Goal: Ask a question

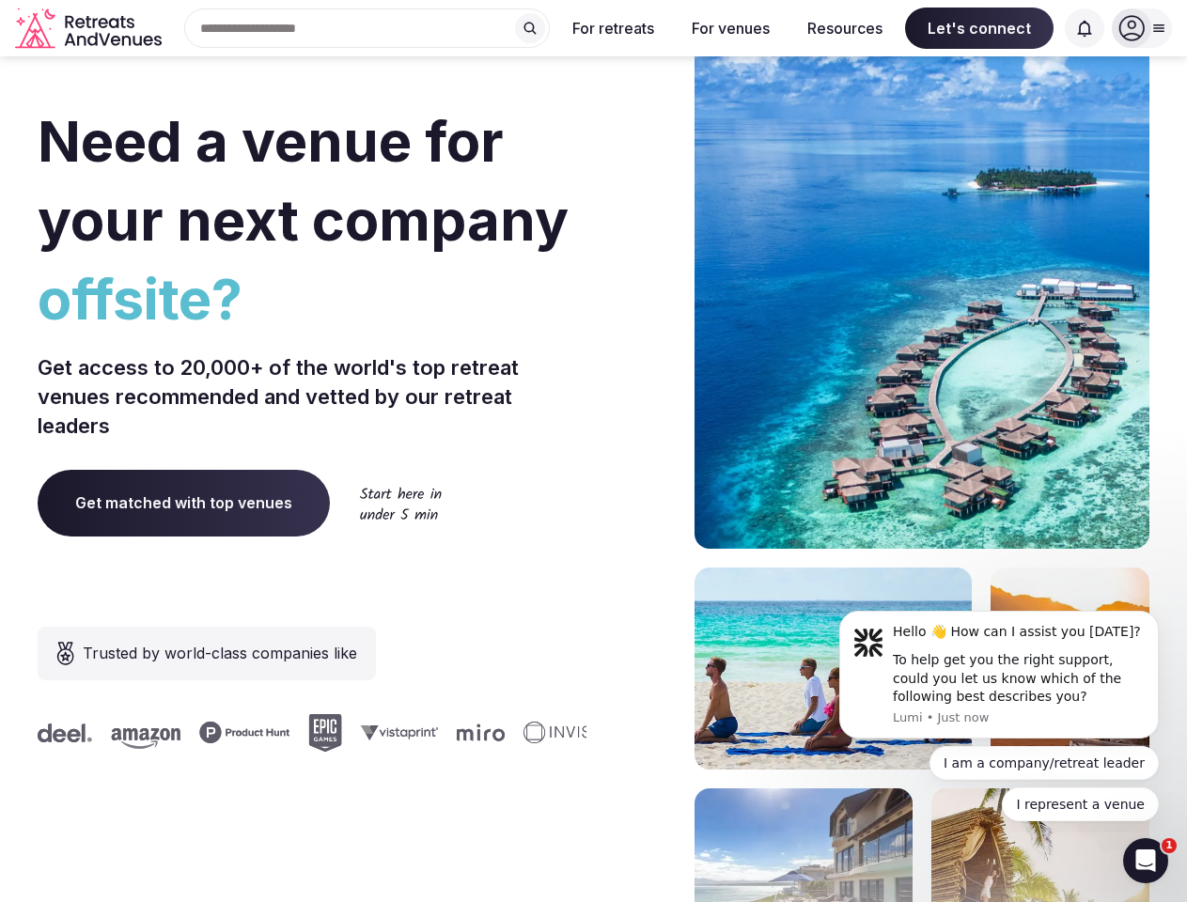
click at [593, 451] on div "Need a venue for your next company offsite? Get access to 20,000+ of the world'…" at bounding box center [594, 562] width 1112 height 1133
click at [368, 28] on div "Search Popular Destinations [GEOGRAPHIC_DATA], [GEOGRAPHIC_DATA] [GEOGRAPHIC_DA…" at bounding box center [359, 27] width 381 height 39
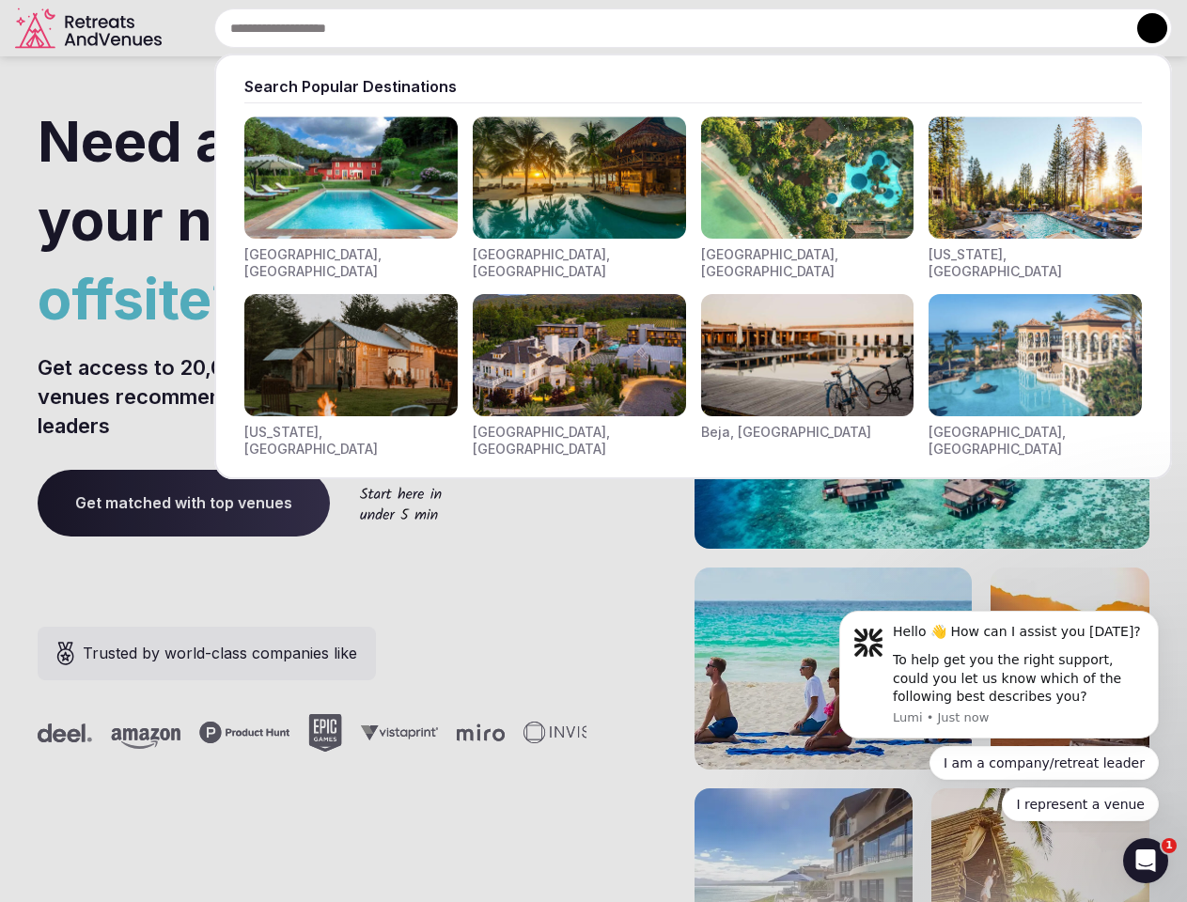
click at [530, 28] on input "text" at bounding box center [693, 27] width 958 height 39
click at [614, 28] on input "text" at bounding box center [693, 27] width 958 height 39
click at [730, 28] on input "text" at bounding box center [693, 27] width 958 height 39
click at [845, 28] on input "text" at bounding box center [693, 27] width 958 height 39
click at [980, 28] on input "text" at bounding box center [693, 27] width 958 height 39
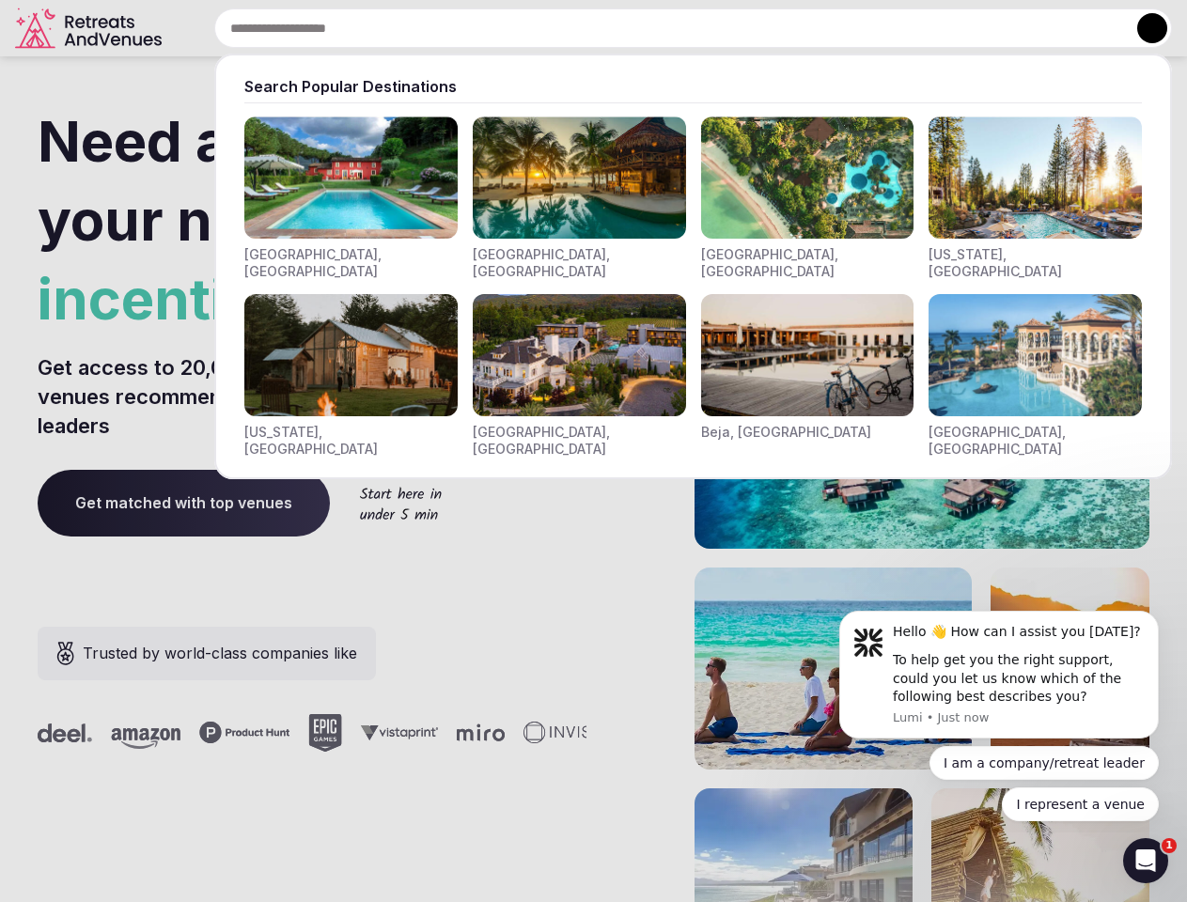
click at [1085, 28] on input "text" at bounding box center [693, 27] width 958 height 39
click at [1142, 28] on button at bounding box center [1152, 28] width 30 height 30
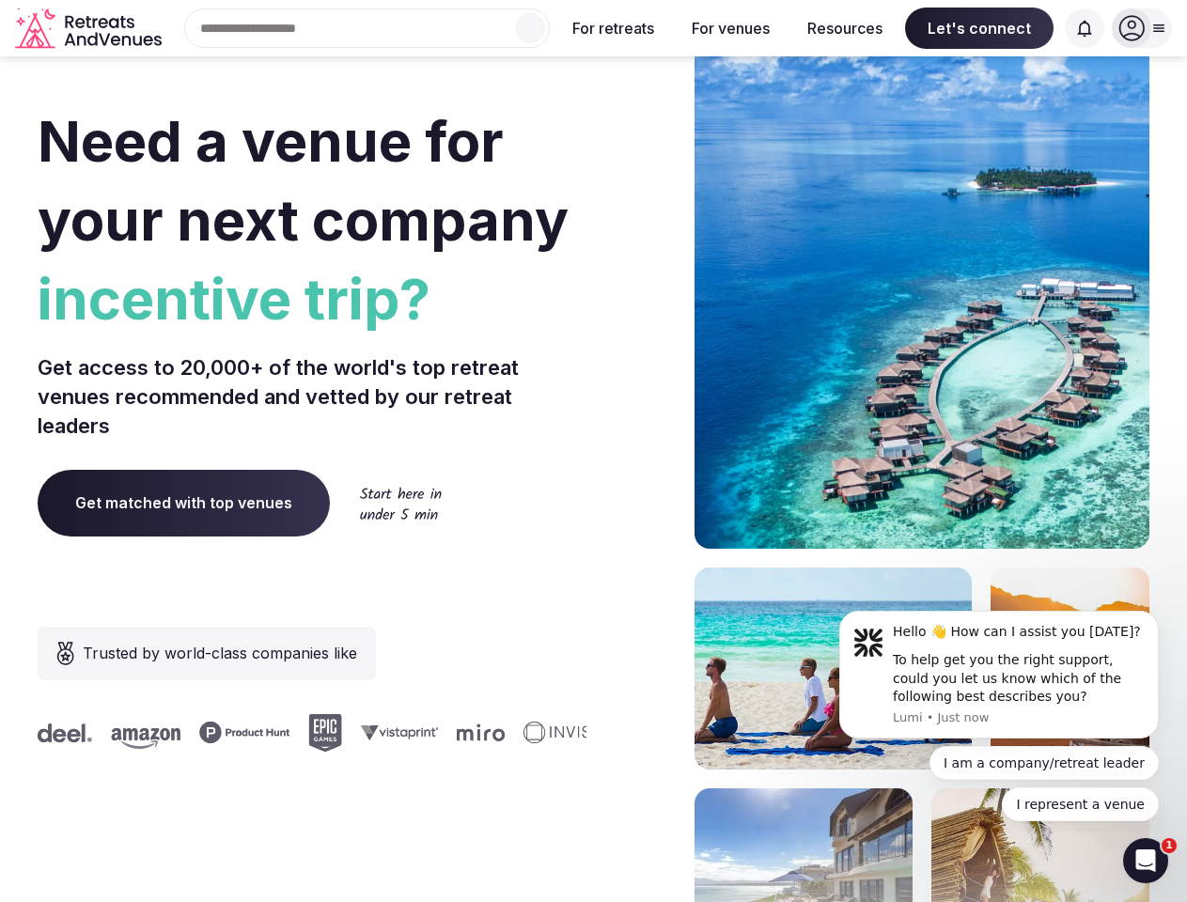
click at [999, 675] on div "To help get you the right support, could you let us know which of the following…" at bounding box center [1019, 678] width 252 height 55
